Goal: Task Accomplishment & Management: Manage account settings

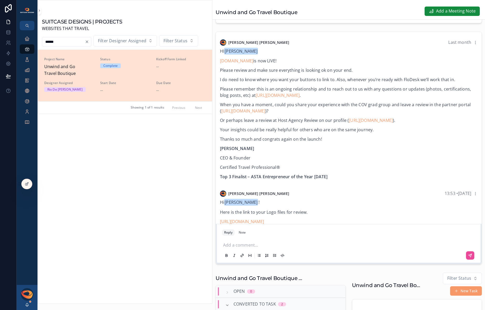
scroll to position [27, 0]
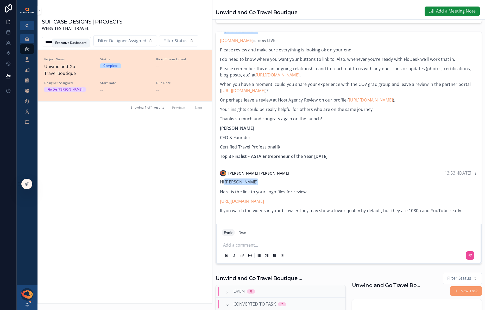
click at [29, 40] on icon "scrollable content" at bounding box center [26, 38] width 5 height 5
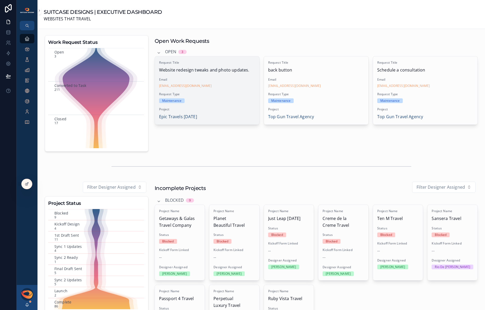
click at [219, 97] on div "Request Type Maintenance" at bounding box center [207, 97] width 96 height 11
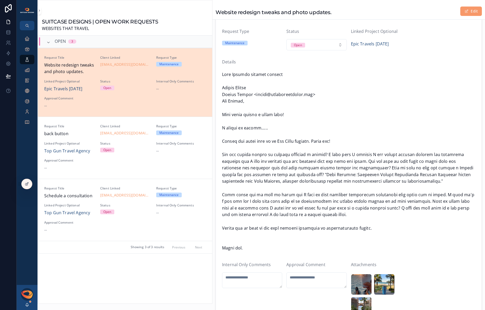
scroll to position [65, 0]
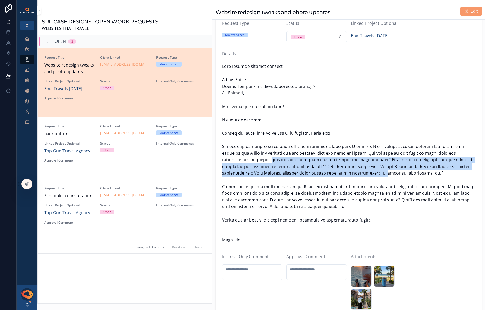
drag, startPoint x: 269, startPoint y: 158, endPoint x: 361, endPoint y: 172, distance: 92.5
click at [361, 172] on span "scrollable content" at bounding box center [349, 153] width 254 height 180
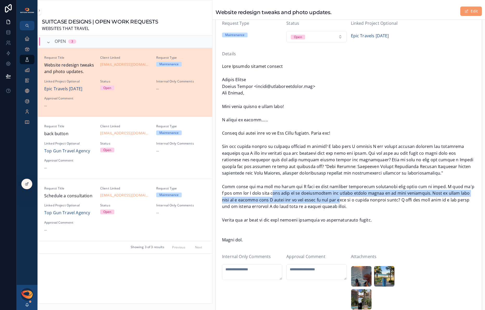
drag, startPoint x: 251, startPoint y: 195, endPoint x: 325, endPoint y: 198, distance: 73.3
click at [325, 198] on span "scrollable content" at bounding box center [349, 153] width 254 height 180
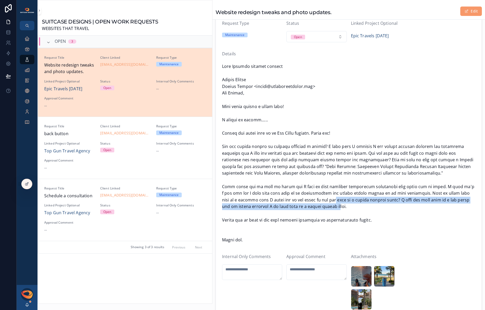
drag, startPoint x: 321, startPoint y: 199, endPoint x: 323, endPoint y: 205, distance: 6.9
click at [323, 205] on span "scrollable content" at bounding box center [349, 153] width 254 height 180
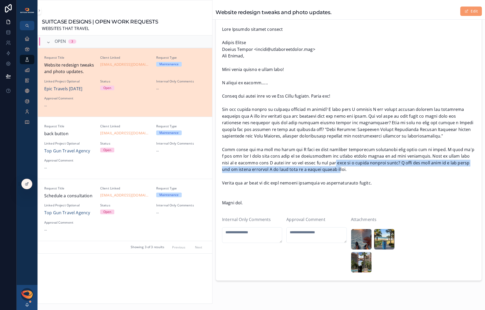
scroll to position [103, 0]
click at [26, 48] on icon "scrollable content" at bounding box center [26, 48] width 5 height 5
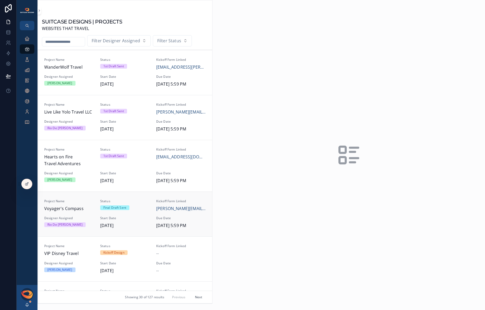
scroll to position [95, 0]
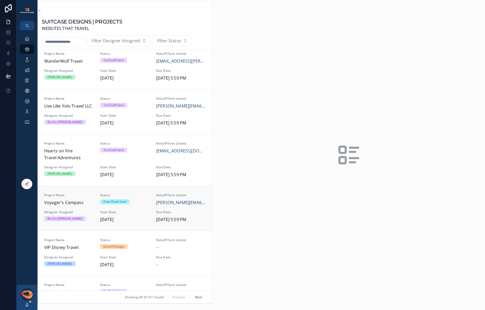
click at [85, 202] on span "Voyager's Compass" at bounding box center [69, 202] width 50 height 7
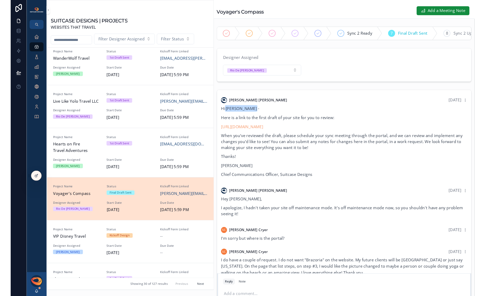
scroll to position [172, 0]
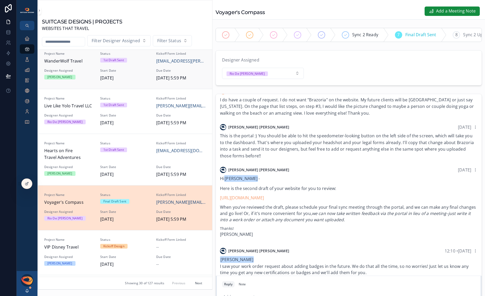
click at [70, 63] on span "WanderWolf Travel" at bounding box center [69, 61] width 50 height 7
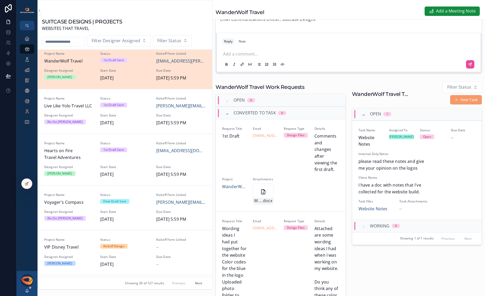
scroll to position [272, 0]
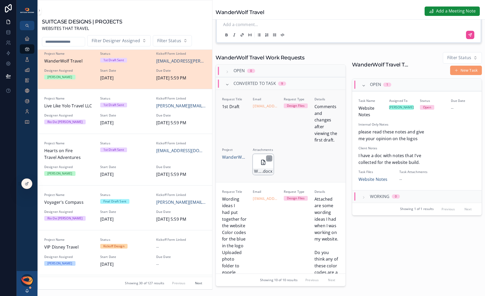
click at [262, 165] on icon "scrollable content" at bounding box center [263, 162] width 6 height 6
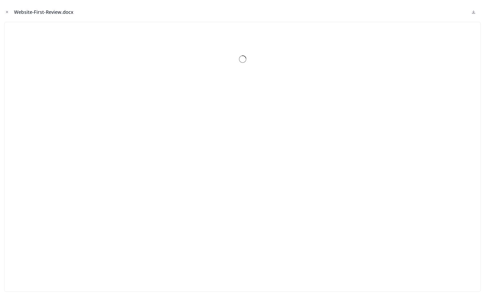
scroll to position [663, 0]
click at [7, 12] on icon "Close modal" at bounding box center [7, 12] width 2 height 2
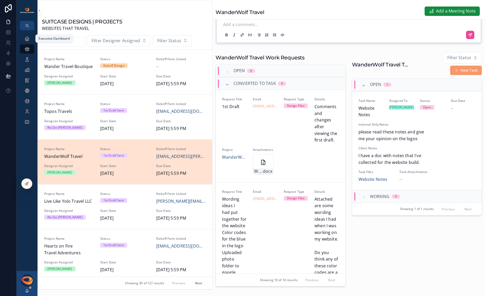
click at [69, 41] on div "Executive Dashboard" at bounding box center [54, 38] width 38 height 8
drag, startPoint x: 82, startPoint y: 40, endPoint x: 88, endPoint y: 38, distance: 6.2
click at [82, 40] on input "scrollable content" at bounding box center [63, 41] width 43 height 7
click at [66, 43] on input "scrollable content" at bounding box center [63, 41] width 43 height 7
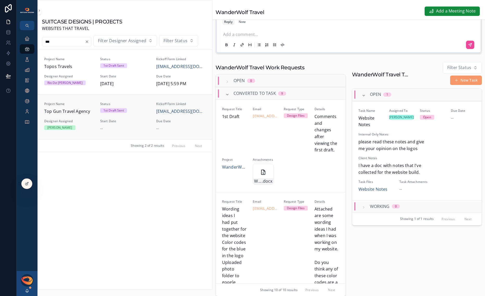
type input "***"
click at [82, 118] on div "Project Name Top Gun Travel Agency Status 1st Draft Sent Kickoff Form Linked [E…" at bounding box center [125, 117] width 162 height 30
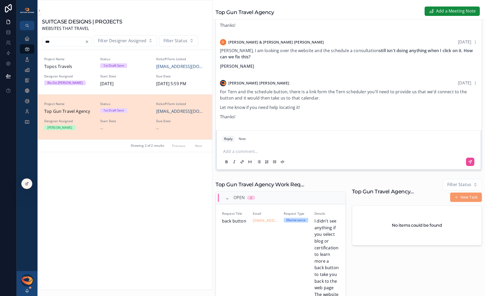
scroll to position [133, 0]
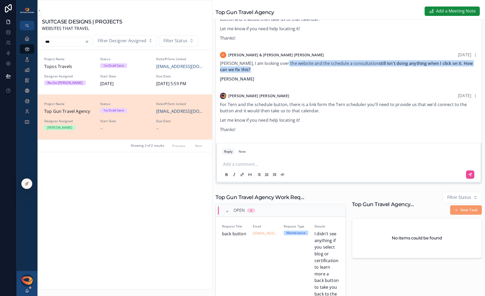
drag, startPoint x: 281, startPoint y: 67, endPoint x: 298, endPoint y: 78, distance: 20.8
click at [298, 78] on div "[PERSON_NAME], I am looking over the website and the schedule a consultation st…" at bounding box center [349, 71] width 258 height 22
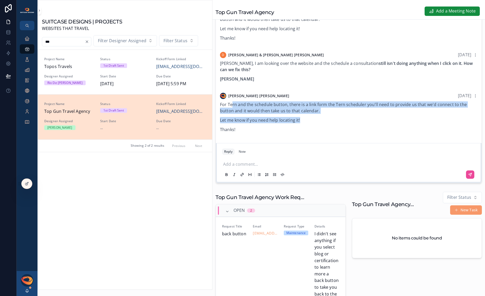
drag, startPoint x: 232, startPoint y: 110, endPoint x: 332, endPoint y: 125, distance: 101.4
click at [332, 125] on div "For Tern and the schedule button, there is a link form the Tern scheduler you'l…" at bounding box center [349, 116] width 258 height 31
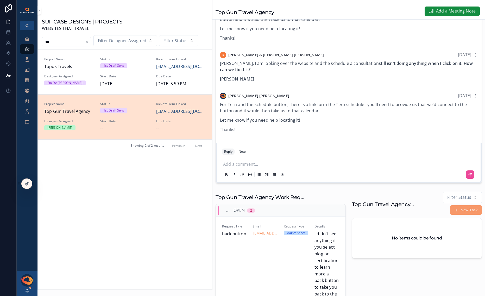
click at [274, 163] on div "Add a comment..." at bounding box center [349, 169] width 254 height 22
click at [272, 165] on p "scrollable content" at bounding box center [350, 163] width 254 height 5
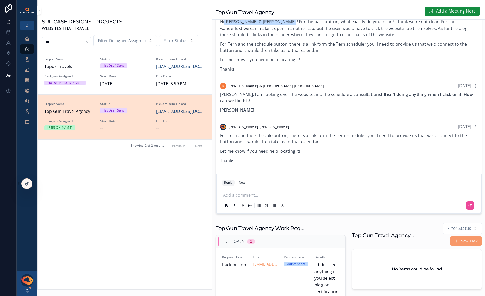
scroll to position [52, 0]
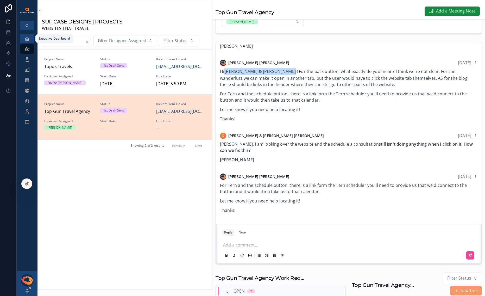
click at [30, 40] on div "Executive Dashboard" at bounding box center [27, 38] width 8 height 8
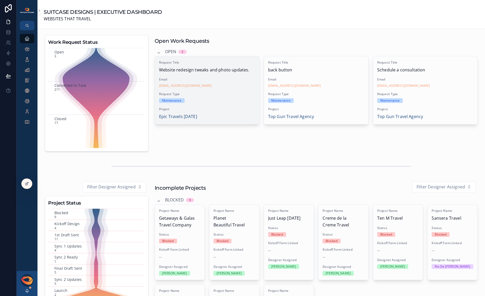
click at [205, 100] on div "Maintenance" at bounding box center [207, 100] width 96 height 5
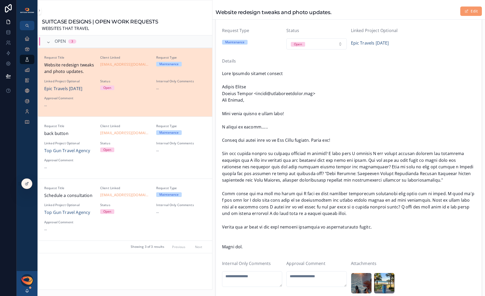
scroll to position [58, 0]
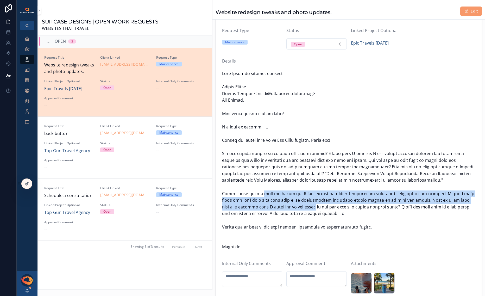
drag, startPoint x: 257, startPoint y: 193, endPoint x: 299, endPoint y: 204, distance: 42.9
click at [299, 204] on span "scrollable content" at bounding box center [349, 160] width 254 height 180
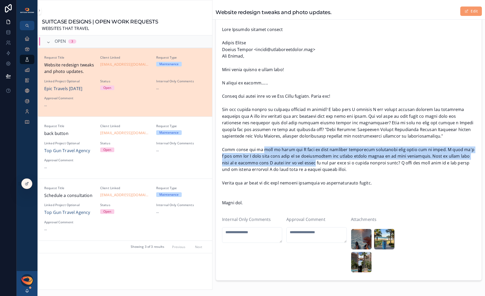
scroll to position [102, 0]
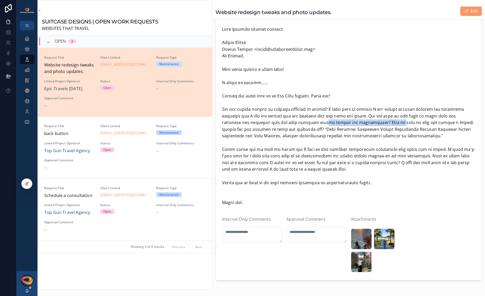
drag, startPoint x: 321, startPoint y: 124, endPoint x: 388, endPoint y: 122, distance: 66.8
click at [388, 122] on span "scrollable content" at bounding box center [349, 116] width 254 height 180
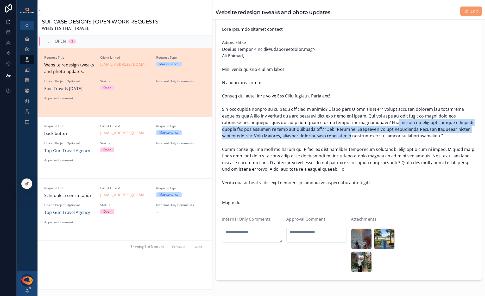
drag, startPoint x: 382, startPoint y: 122, endPoint x: 315, endPoint y: 137, distance: 67.8
click at [317, 136] on span "scrollable content" at bounding box center [349, 116] width 254 height 180
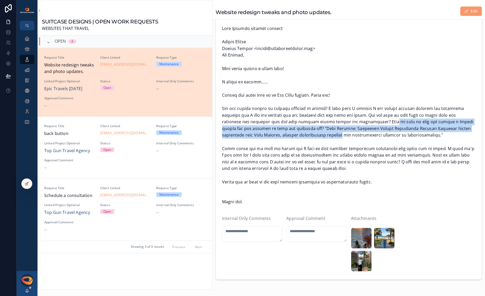
scroll to position [103, 0]
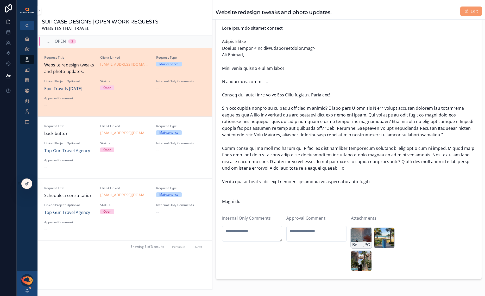
click at [359, 242] on div "Beach-Mug-Shot .JPG" at bounding box center [361, 237] width 21 height 21
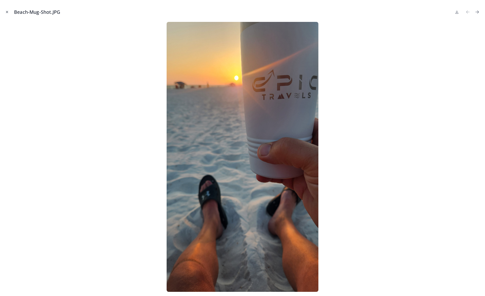
click at [8, 12] on icon "Close modal" at bounding box center [7, 12] width 4 height 4
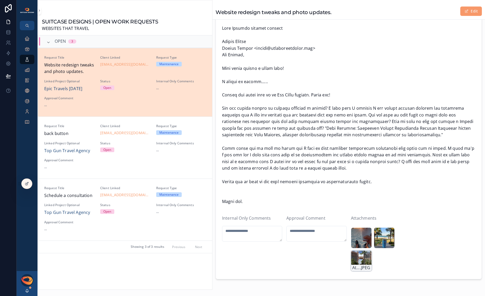
click at [357, 266] on div "Atlantis-Mug-Shot .JPEG" at bounding box center [361, 260] width 21 height 21
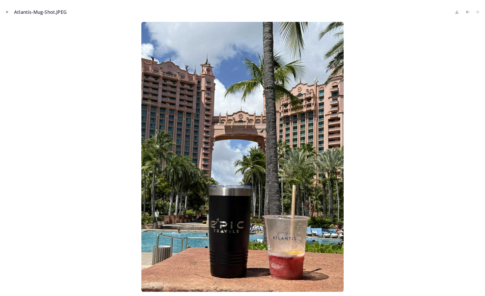
click at [7, 12] on icon "Close modal" at bounding box center [7, 12] width 4 height 4
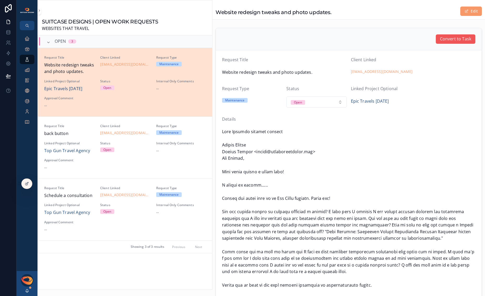
click at [440, 39] on span "Convert to Task" at bounding box center [455, 39] width 31 height 7
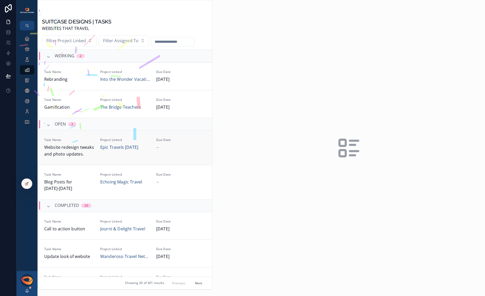
click at [87, 153] on span "Website redesign tweaks and photo updates." at bounding box center [69, 150] width 50 height 13
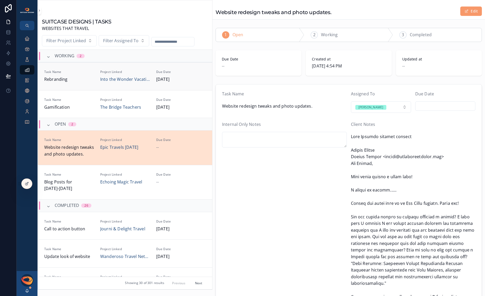
click at [82, 80] on span "Rebranding" at bounding box center [69, 79] width 50 height 7
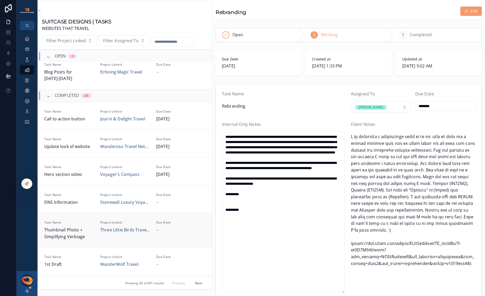
scroll to position [111, 0]
click at [87, 149] on span "Update look of website" at bounding box center [69, 146] width 50 height 7
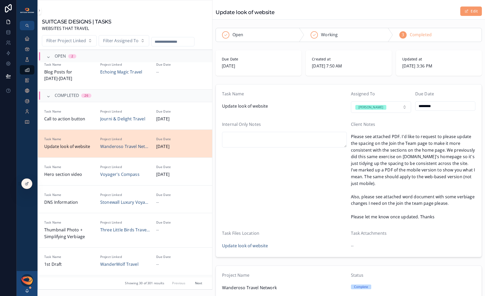
scroll to position [110, 0]
click at [132, 150] on span "Wanderoso Travel Network" at bounding box center [125, 147] width 50 height 7
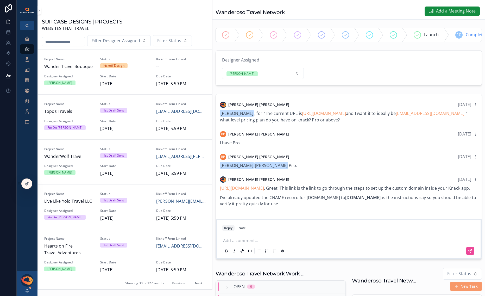
click at [244, 243] on p "scrollable content" at bounding box center [350, 239] width 254 height 5
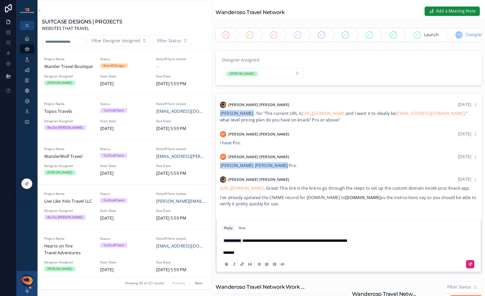
click at [466, 268] on button "scrollable content" at bounding box center [470, 264] width 8 height 8
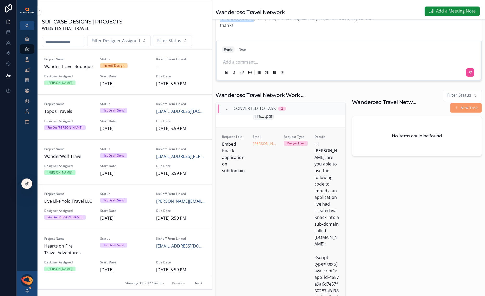
scroll to position [431, 0]
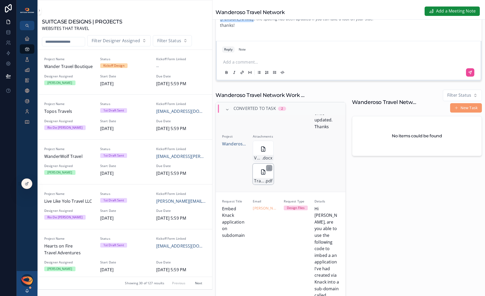
click at [259, 184] on div "Travel-advisor-careers-—-Wanderoso-Travel-Network .pdf" at bounding box center [263, 174] width 21 height 21
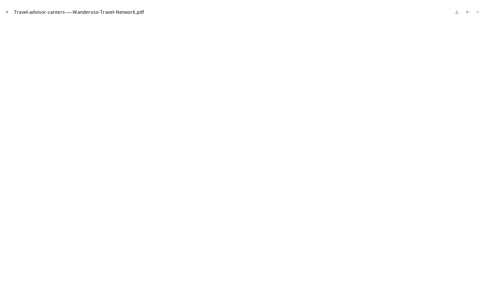
click at [9, 11] on icon "Close modal" at bounding box center [7, 12] width 4 height 4
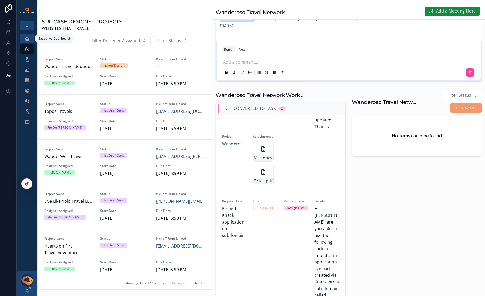
click at [27, 39] on icon "scrollable content" at bounding box center [26, 38] width 5 height 5
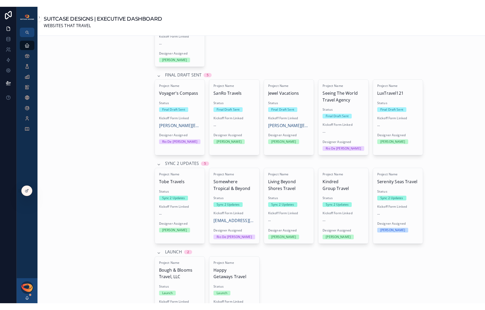
scroll to position [782, 0]
